Goal: Task Accomplishment & Management: Manage account settings

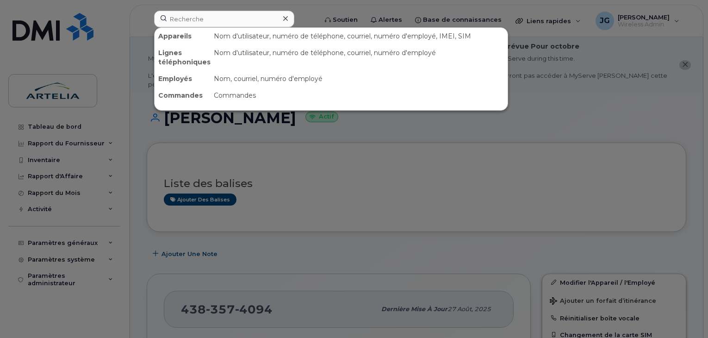
scroll to position [224, 0]
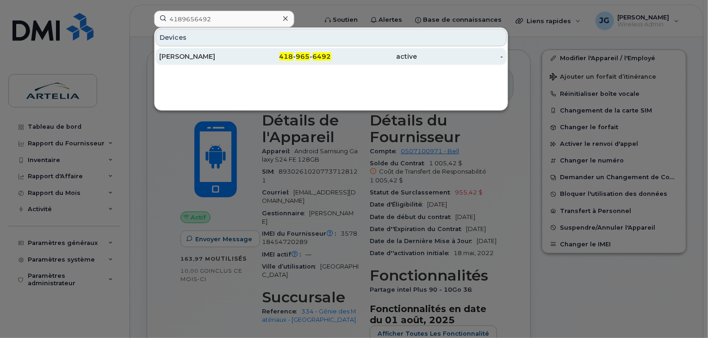
type input "4189656492"
click at [198, 53] on div "[PERSON_NAME]" at bounding box center [202, 56] width 86 height 9
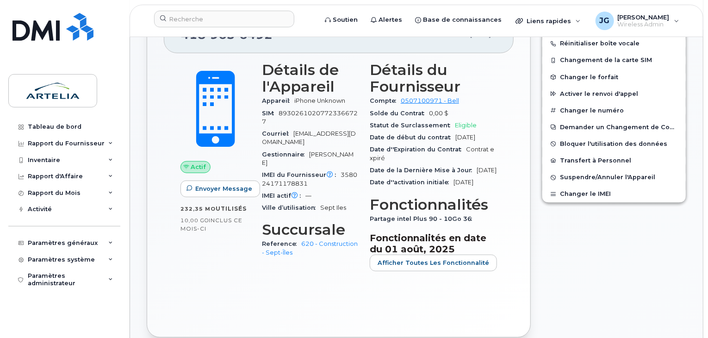
scroll to position [262, 0]
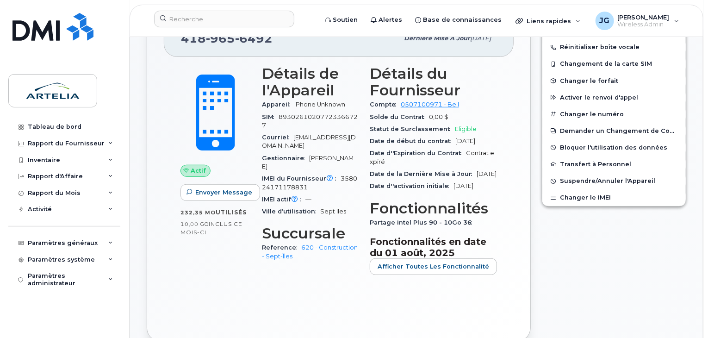
click at [178, 127] on span at bounding box center [215, 113] width 81 height 86
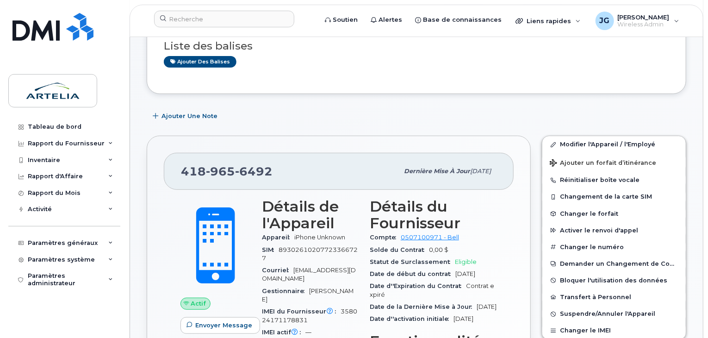
click at [161, 140] on div "[PHONE_NUMBER] Dernière mise à jour [DATE] Actif Envoyer Message 232,35 Mo  uti…" at bounding box center [339, 305] width 384 height 338
click at [163, 135] on div "[PHONE_NUMBER] Dernière mise à jour [DATE] Actif Envoyer Message 232,35 Mo  uti…" at bounding box center [338, 305] width 395 height 350
click at [211, 19] on input at bounding box center [224, 19] width 140 height 17
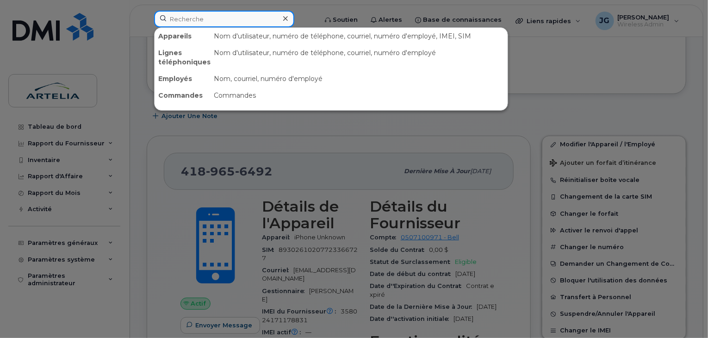
paste input "4383406198"
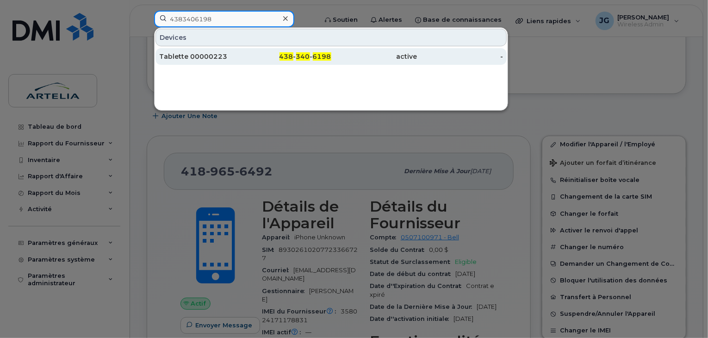
type input "4383406198"
click at [192, 61] on div "Tablette 00000223" at bounding box center [202, 56] width 86 height 17
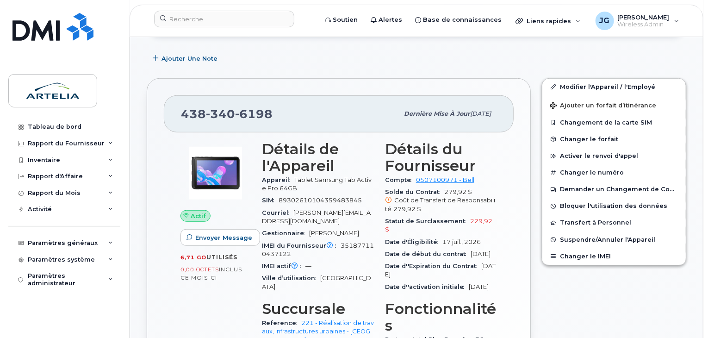
scroll to position [283, 0]
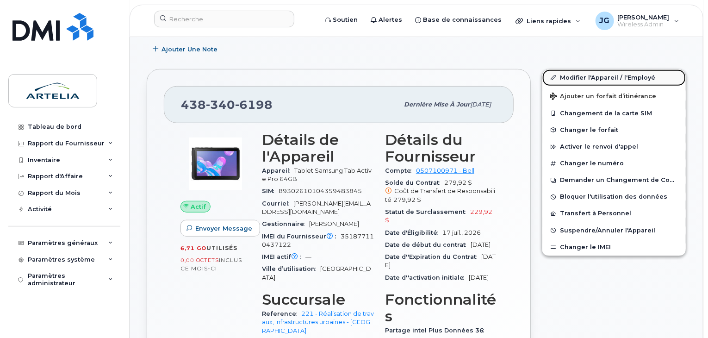
click at [555, 74] on span at bounding box center [553, 77] width 7 height 7
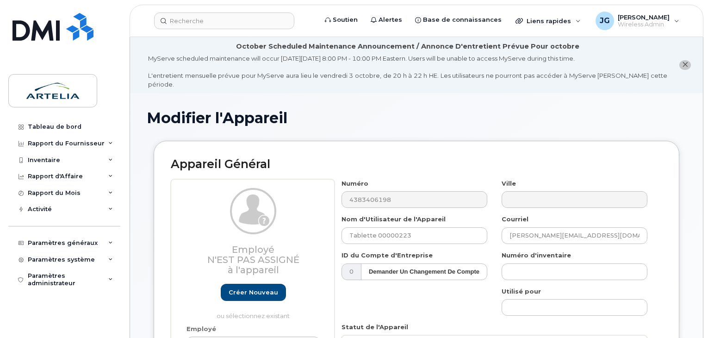
select select "29521977"
click at [414, 230] on input "Tablette 00000223" at bounding box center [415, 235] width 146 height 17
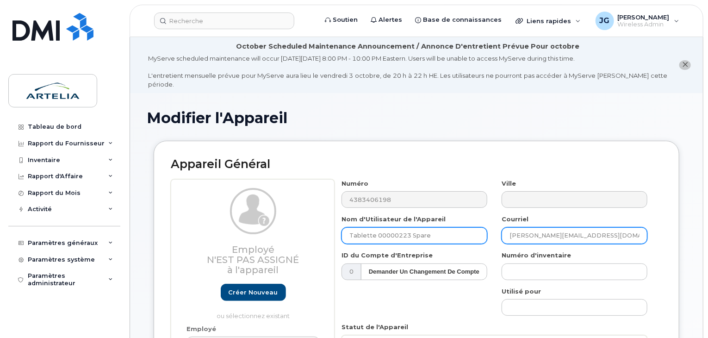
type input "Tablette 00000223 Spare"
drag, startPoint x: 614, startPoint y: 224, endPoint x: 353, endPoint y: 240, distance: 262.1
click at [410, 237] on div "Numéro 4383406198 Ville Nom d'Utilisateur de l'Appareil Tablette 00000223 Spare…" at bounding box center [495, 312] width 320 height 267
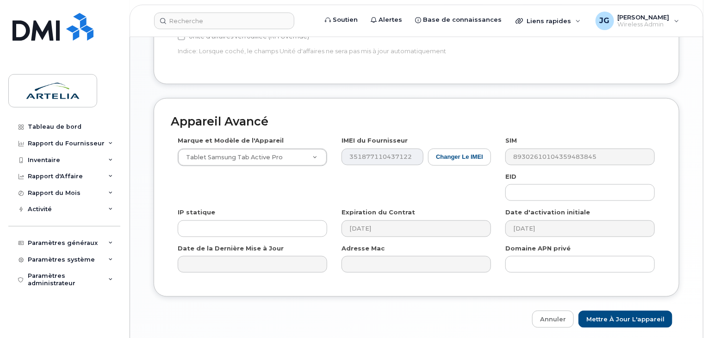
scroll to position [548, 0]
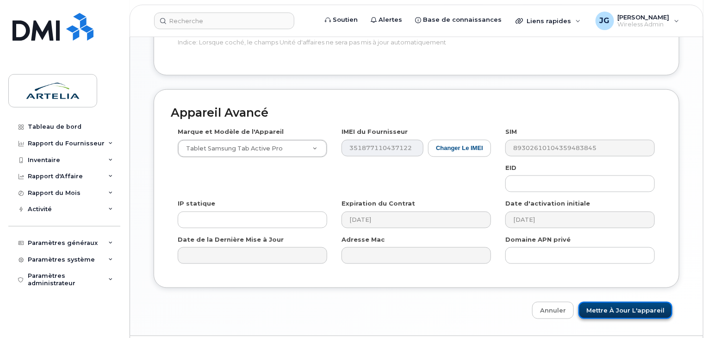
click at [609, 302] on input "Mettre à jour l'appareil" at bounding box center [626, 310] width 94 height 17
type input "Sauvegarde..."
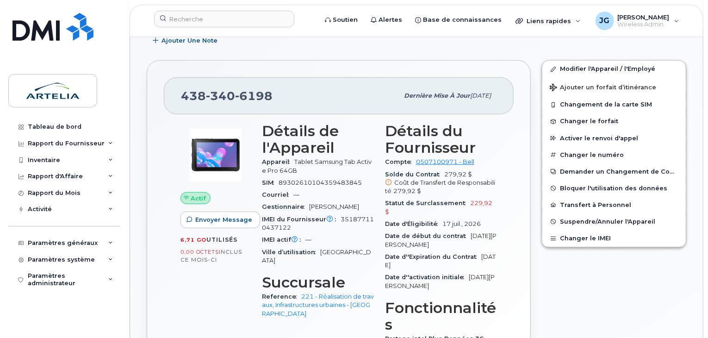
scroll to position [244, 0]
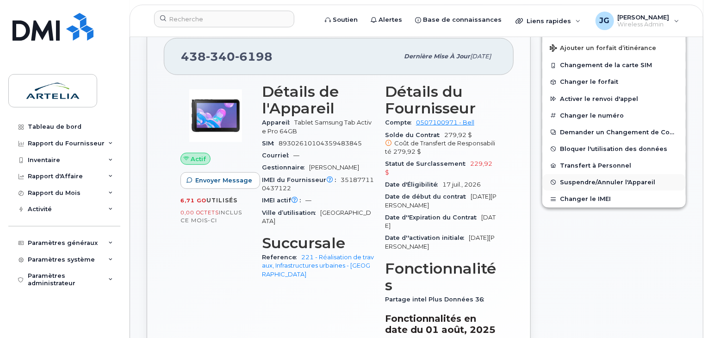
click at [604, 178] on button "Suspendre/Annuler l'Appareil" at bounding box center [615, 182] width 144 height 17
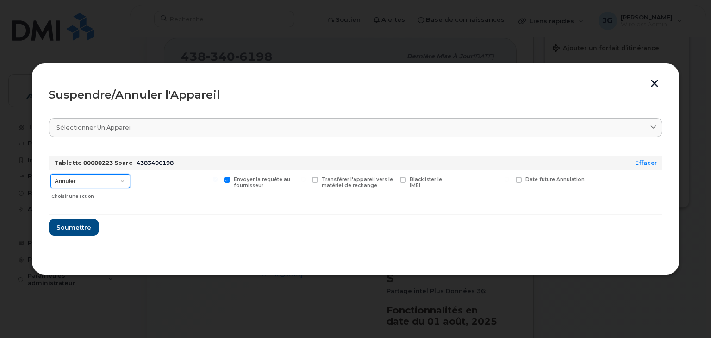
click at [80, 181] on select "Annuler Suspendre - Prolonger la suspension Suspendre - Tarif réduit Suspendre …" at bounding box center [90, 181] width 80 height 14
select select "[object Object]"
click at [50, 174] on select "Annuler Suspendre - Prolonger la suspension Suspendre - Tarif réduit Suspendre …" at bounding box center [90, 181] width 80 height 14
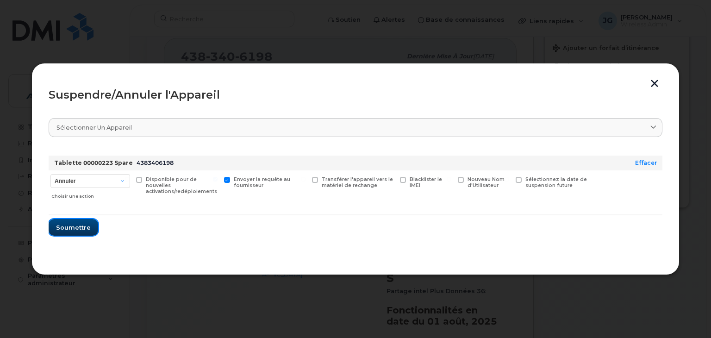
click at [84, 225] on span "Soumettre" at bounding box center [73, 227] width 35 height 9
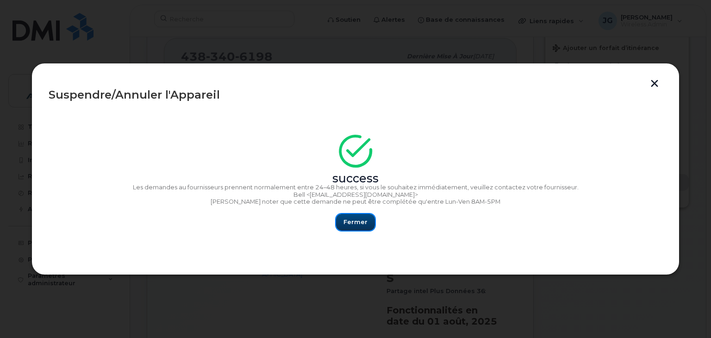
click at [350, 225] on span "Fermer" at bounding box center [355, 222] width 24 height 9
